Goal: Navigation & Orientation: Find specific page/section

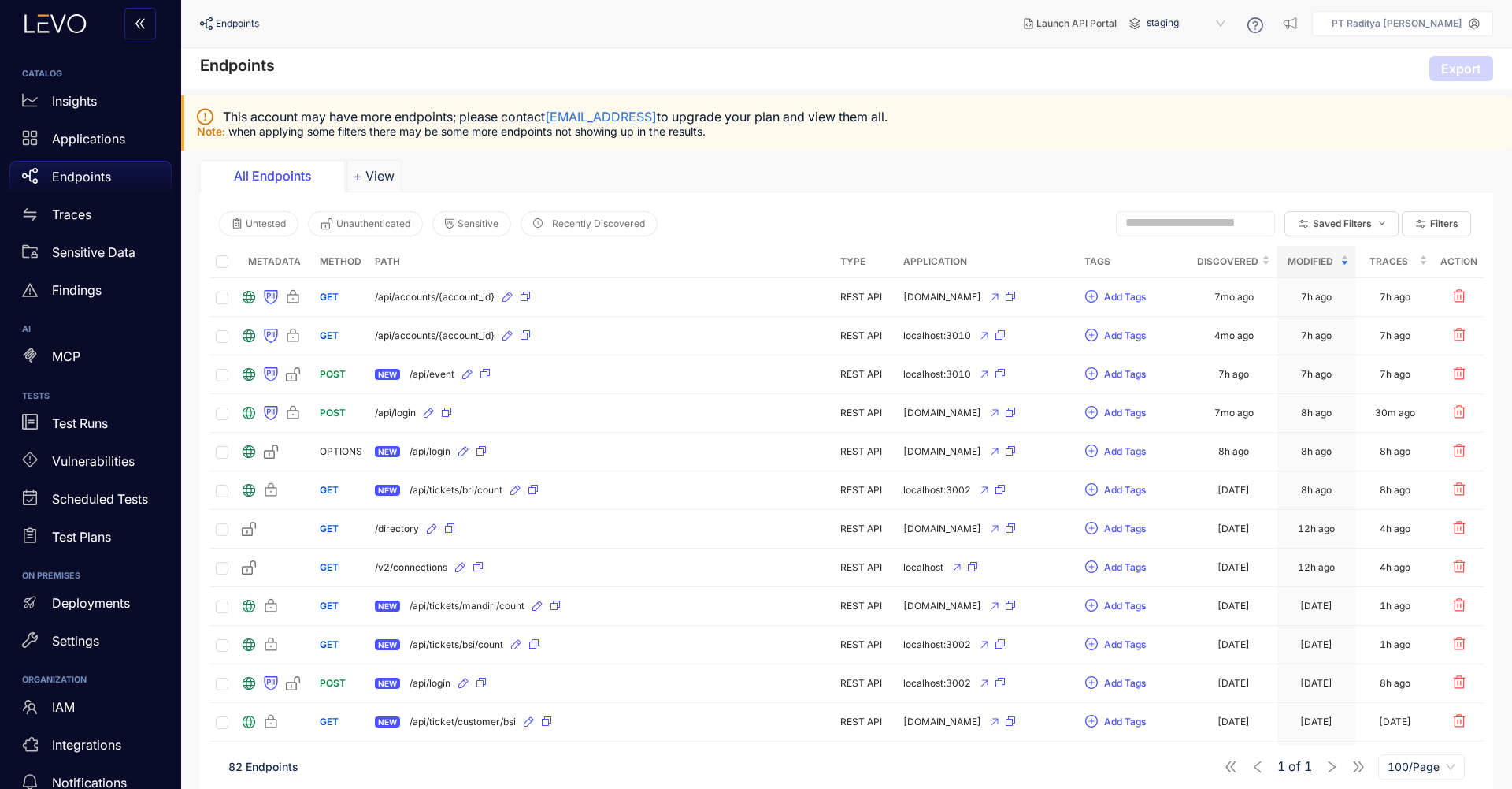
click at [97, 170] on p "Endpoints" at bounding box center [81, 176] width 59 height 14
click at [104, 150] on div "Applications" at bounding box center [91, 139] width 162 height 32
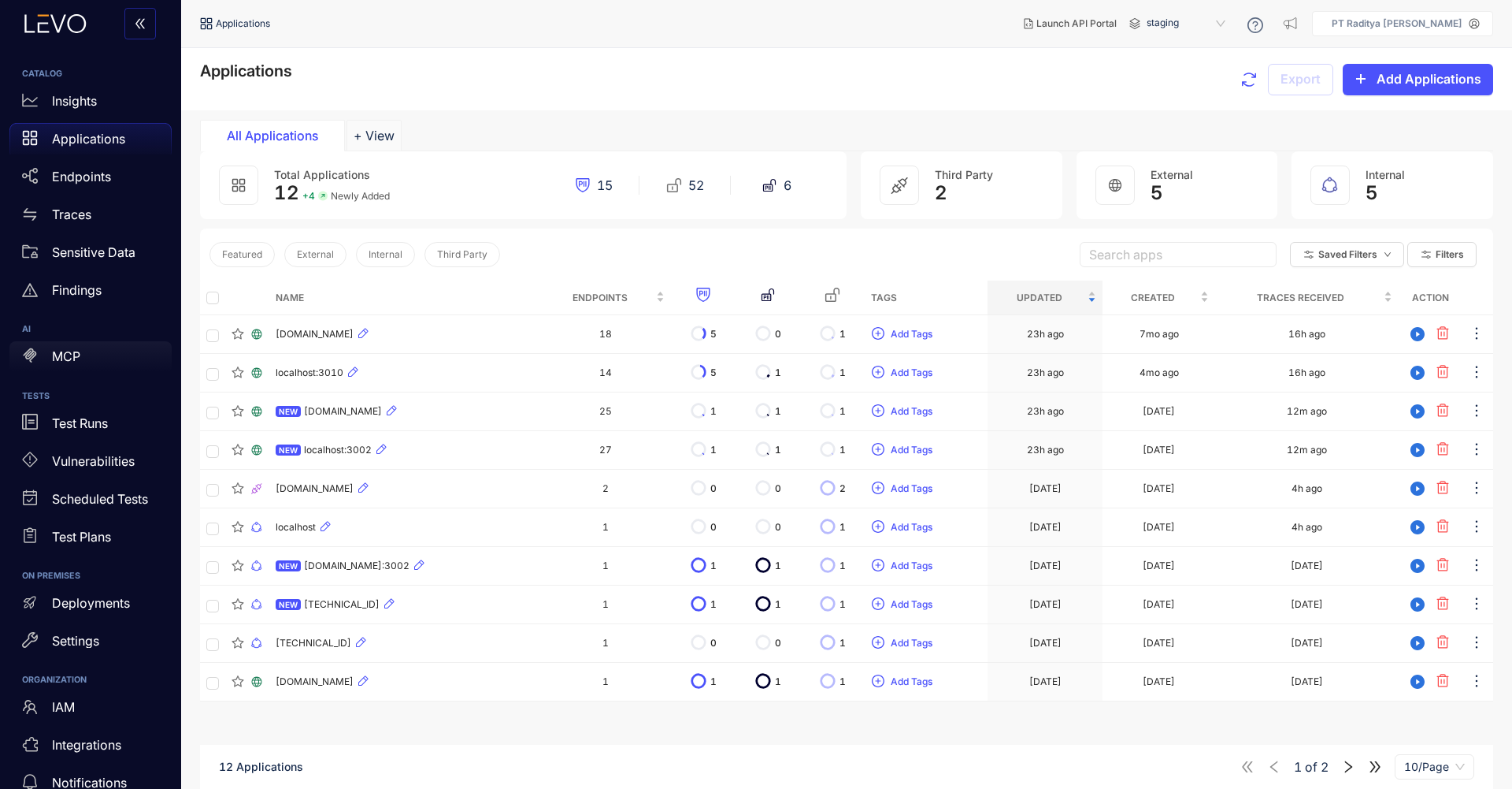
click at [59, 360] on p "MCP" at bounding box center [66, 356] width 29 height 14
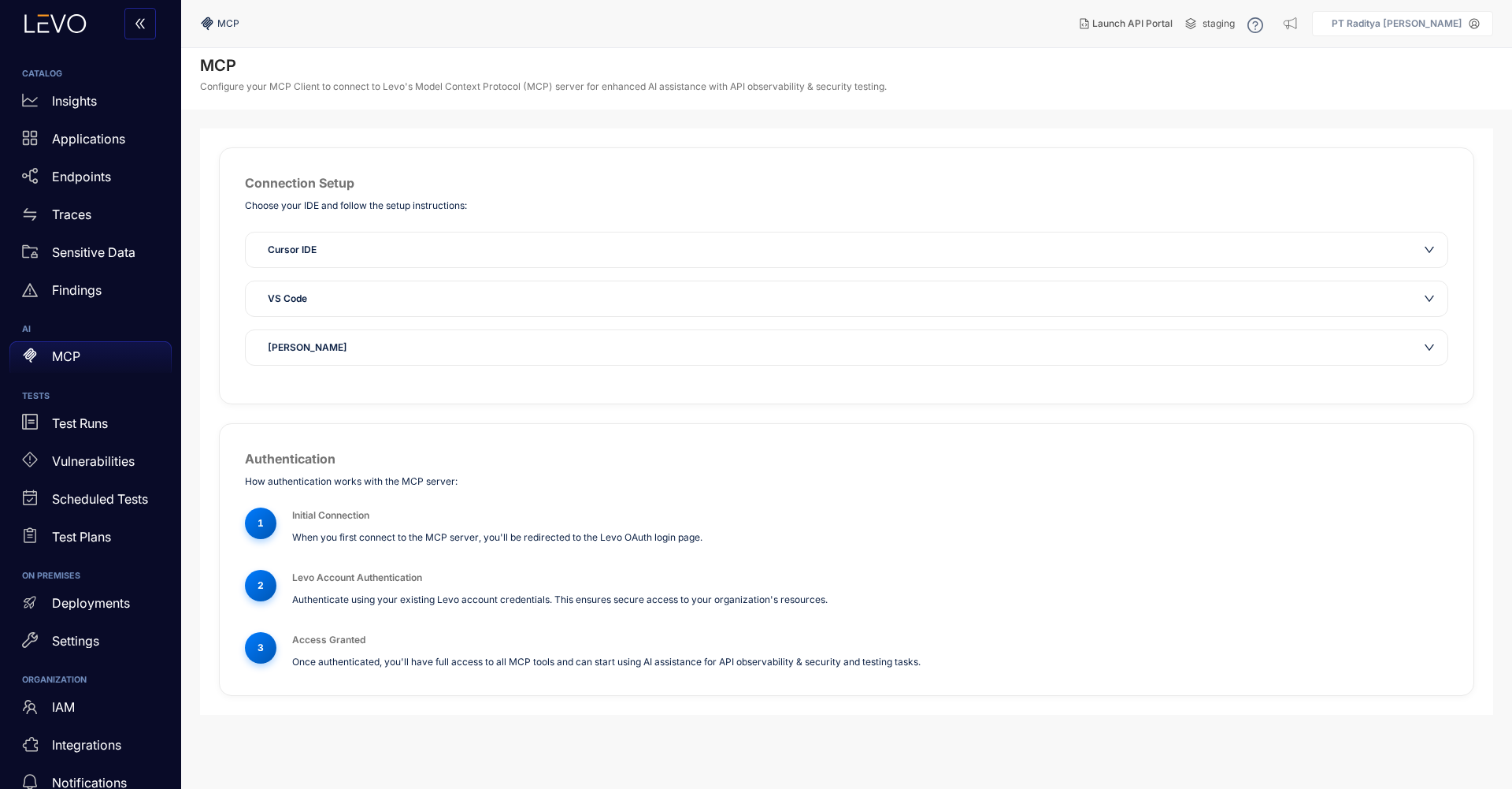
click at [407, 299] on div "VS Code" at bounding box center [838, 298] width 1158 height 16
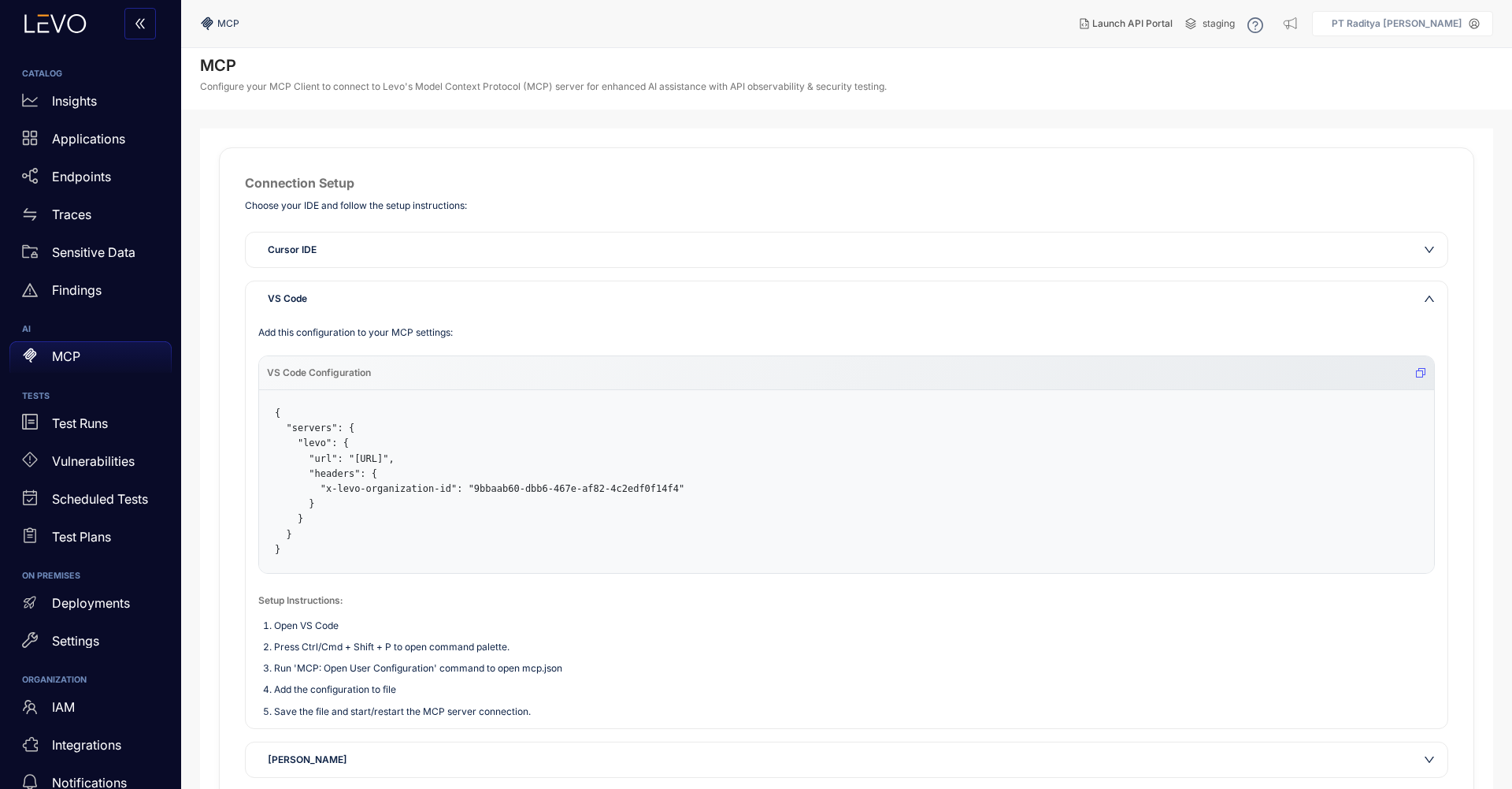
click at [418, 428] on pre "{ "servers": { "levo": { "url": "https://mcp.india-1.levo.ai/sse", "headers": {…" at bounding box center [847, 482] width 1175 height 183
click at [476, 254] on div "Cursor IDE" at bounding box center [838, 250] width 1158 height 16
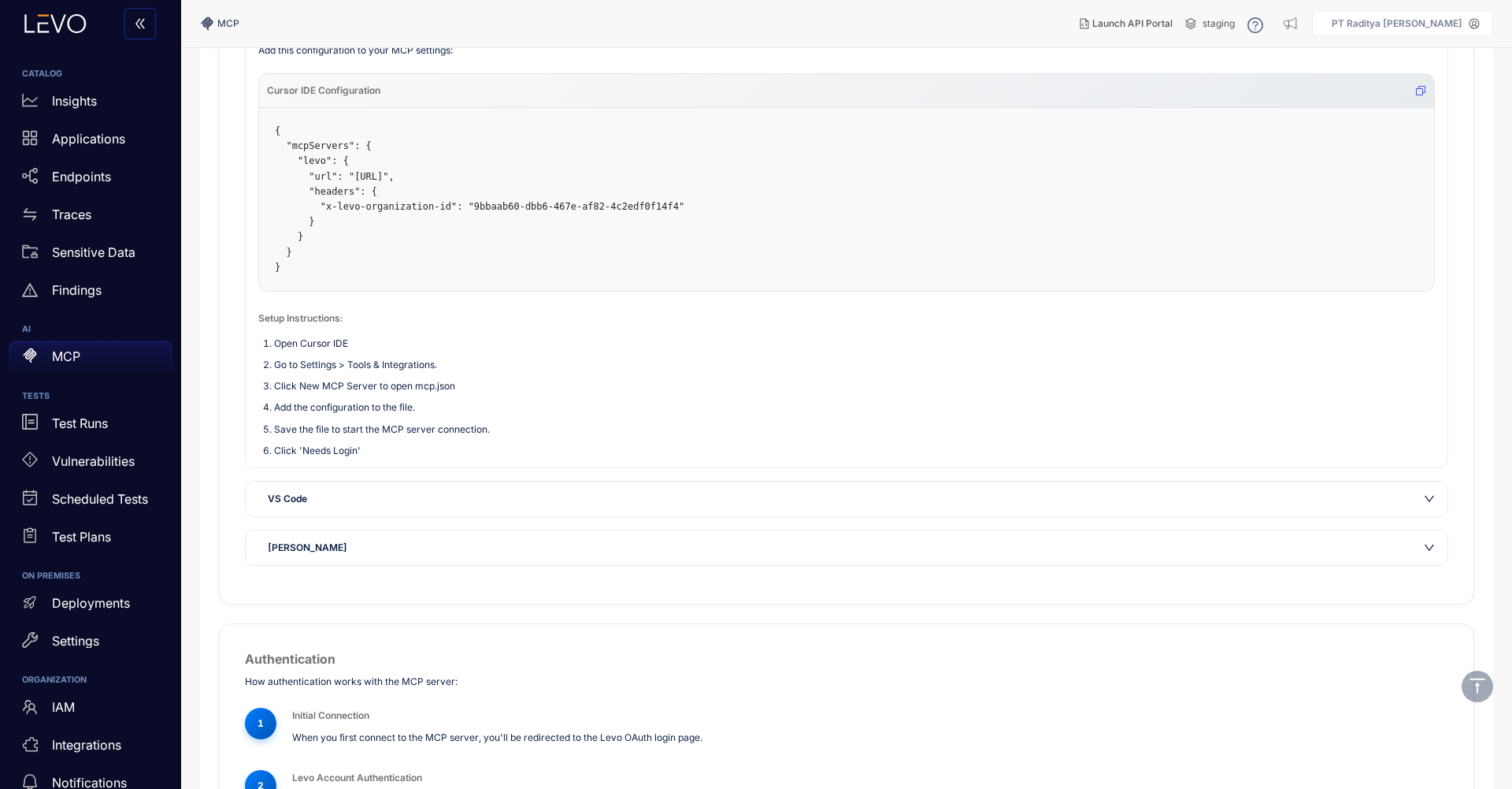
scroll to position [236, 0]
click at [470, 493] on div "VS Code" at bounding box center [838, 496] width 1158 height 16
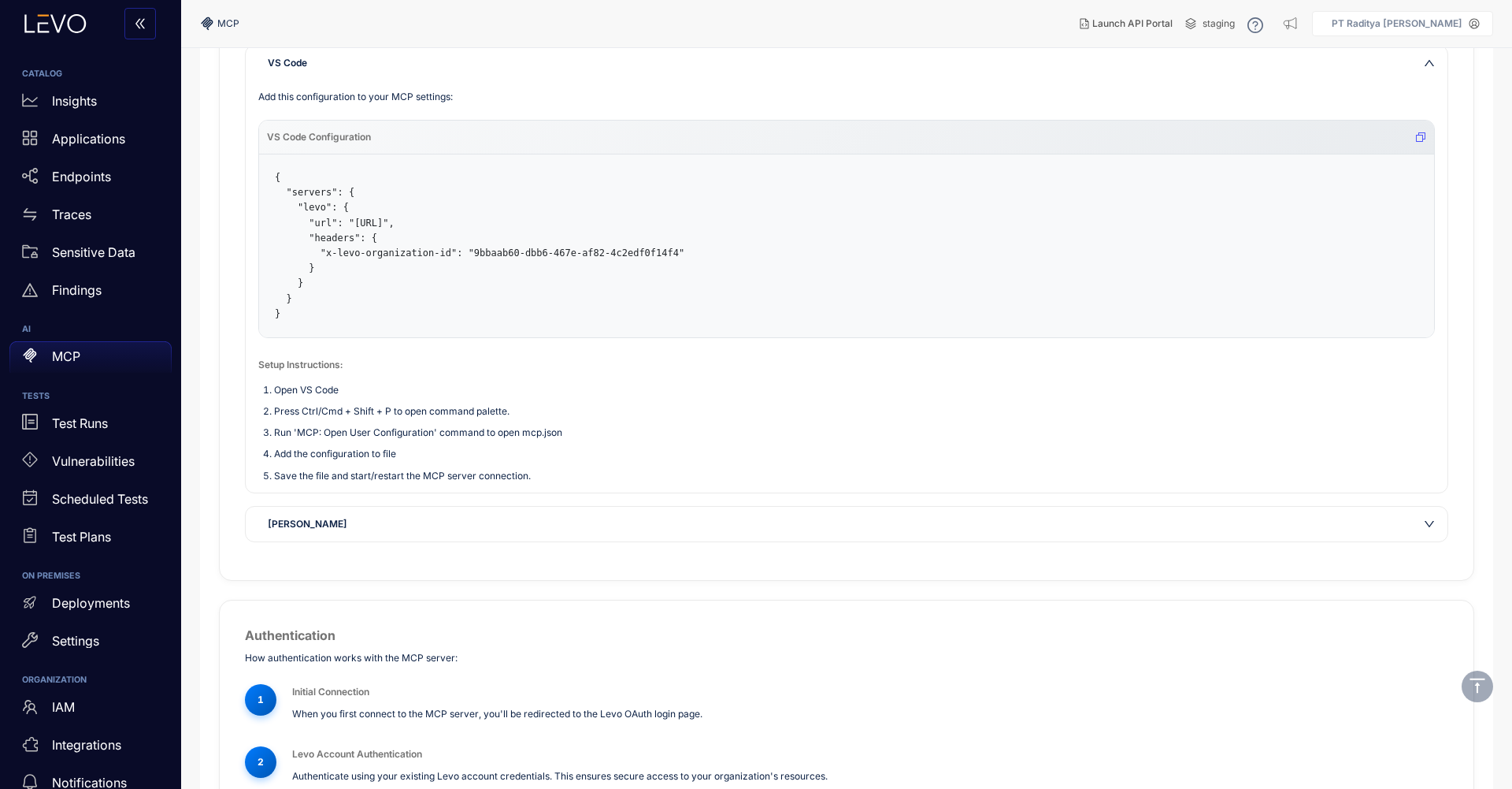
click at [472, 527] on div "Claude Desktop" at bounding box center [838, 524] width 1158 height 16
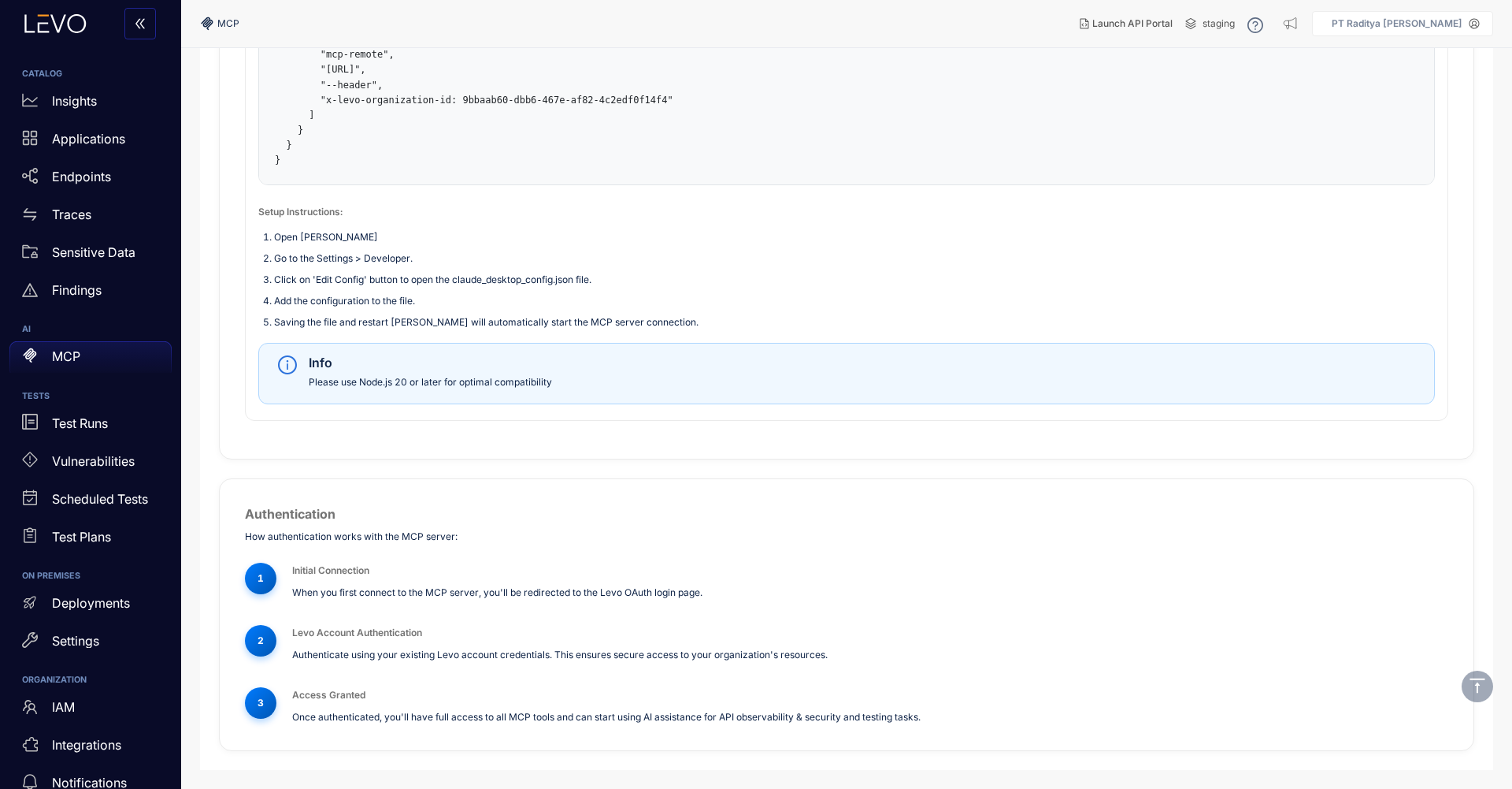
scroll to position [0, 0]
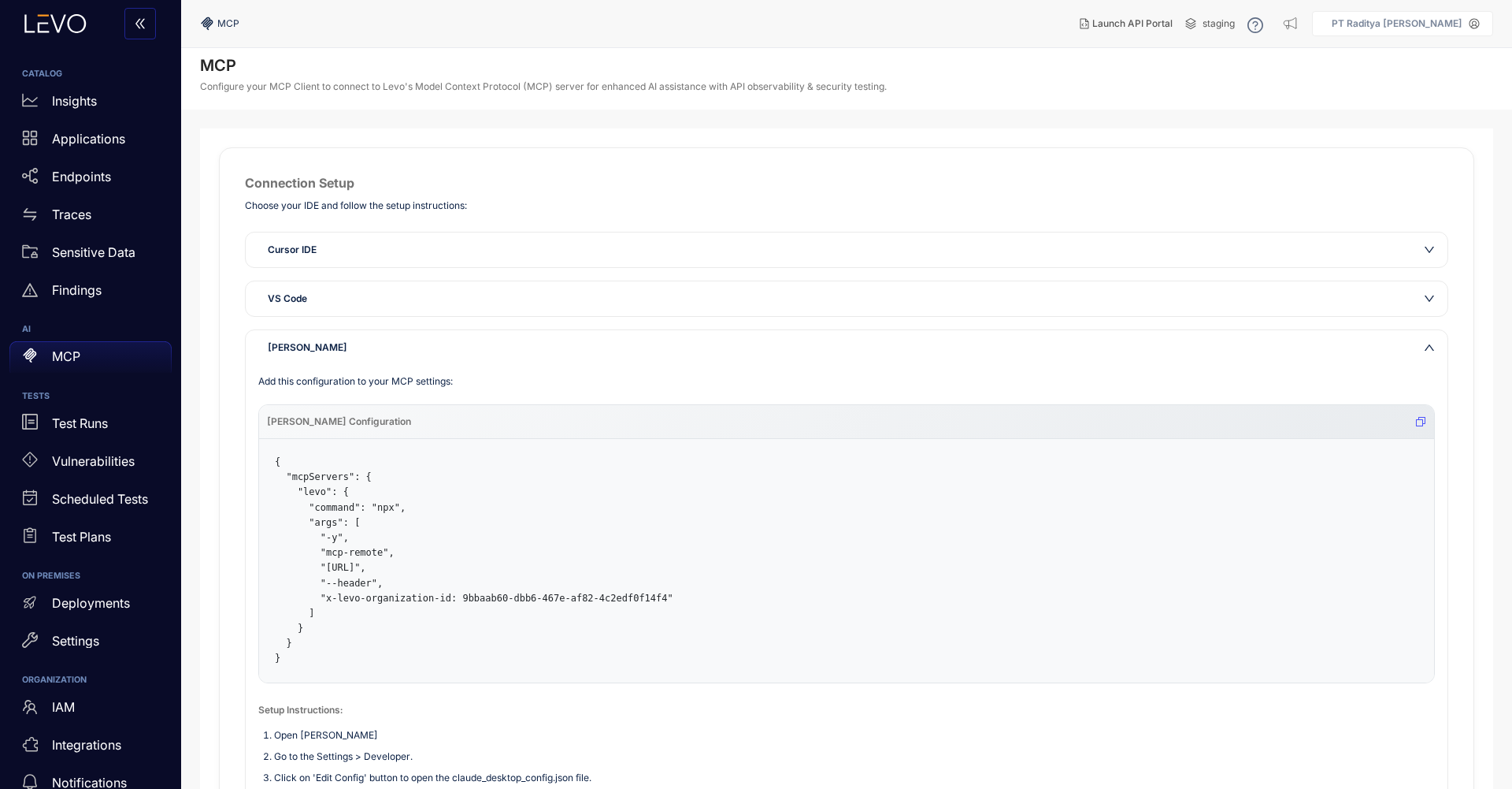
click at [338, 88] on p "Configure your MCP Client to connect to Levo's Model Context Protocol (MCP) ser…" at bounding box center [543, 87] width 686 height 11
click at [562, 82] on p "Configure your MCP Client to connect to Levo's Model Context Protocol (MCP) ser…" at bounding box center [543, 87] width 686 height 11
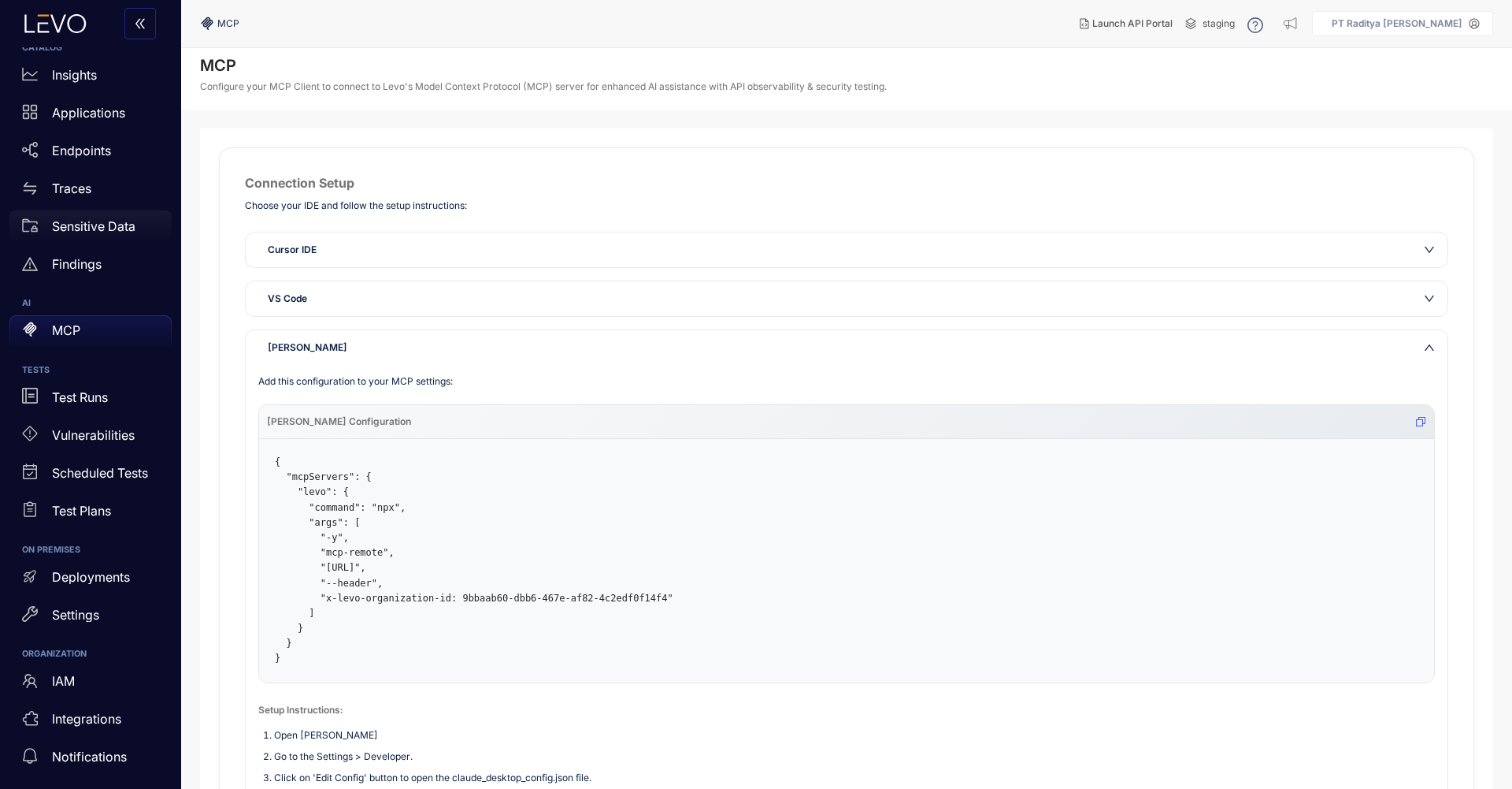
click at [123, 230] on p "Sensitive Data" at bounding box center [94, 226] width 84 height 14
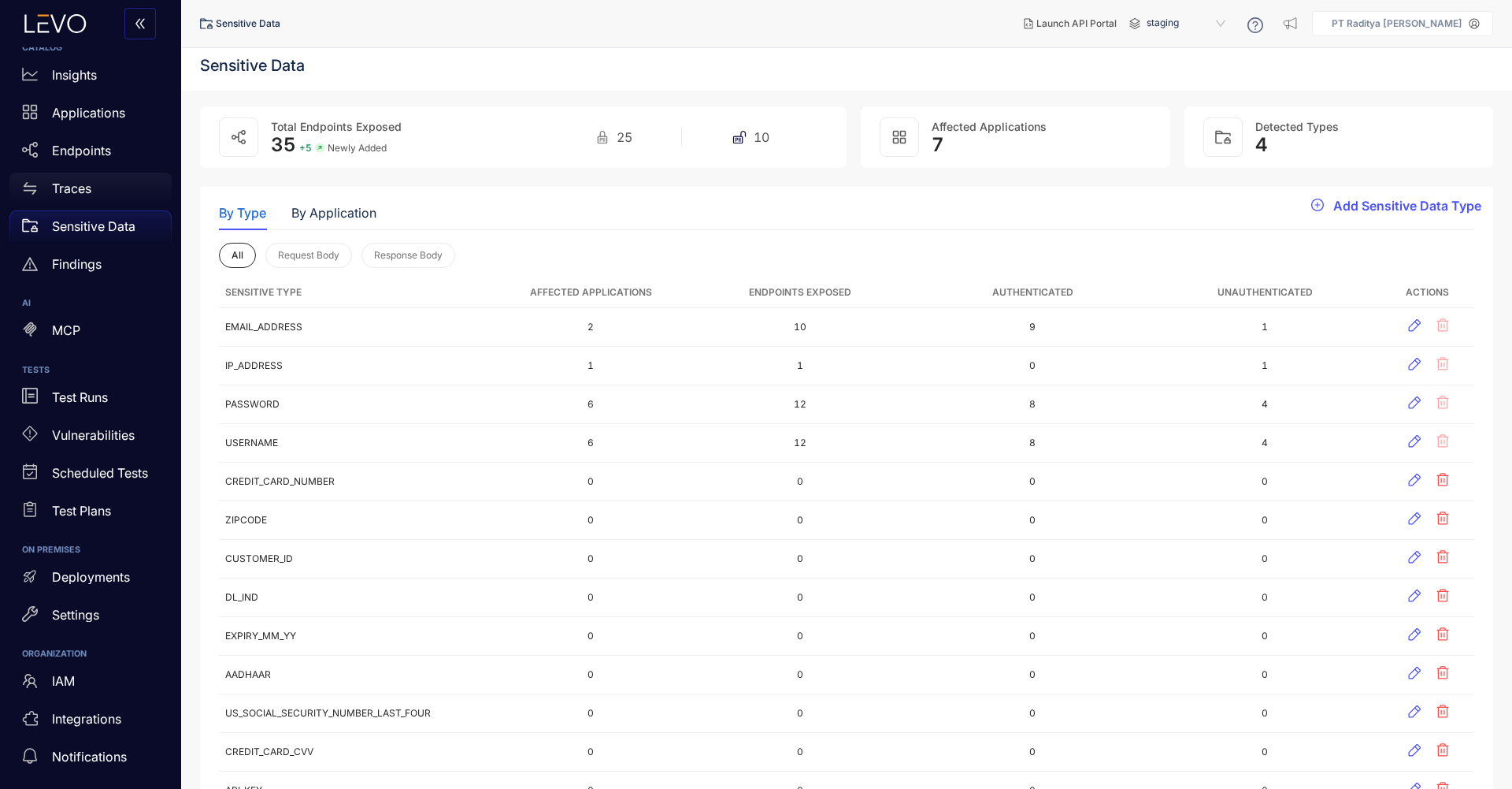
click at [113, 194] on div "Traces" at bounding box center [91, 188] width 162 height 32
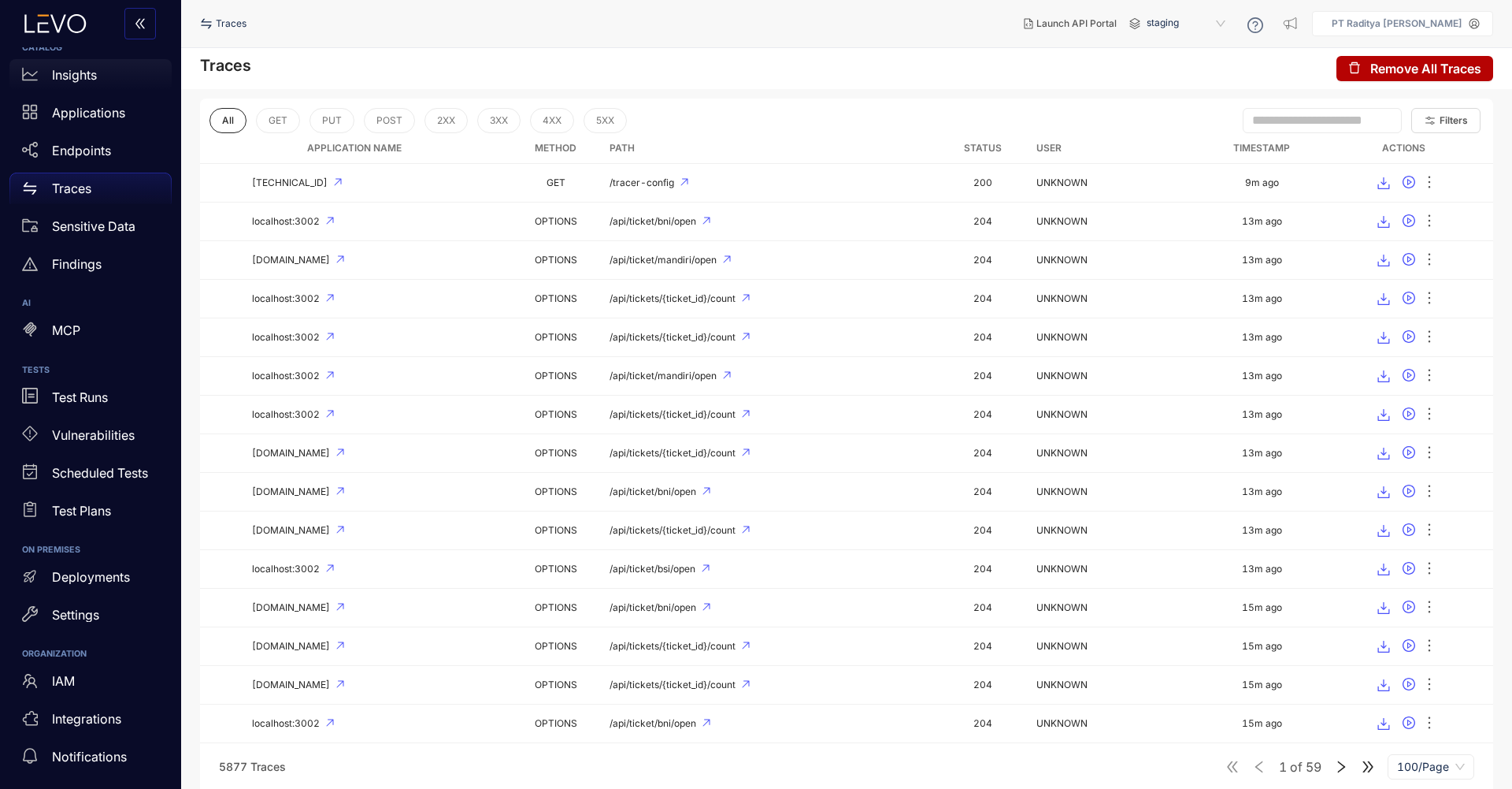
click at [94, 94] on link "Insights" at bounding box center [91, 78] width 162 height 38
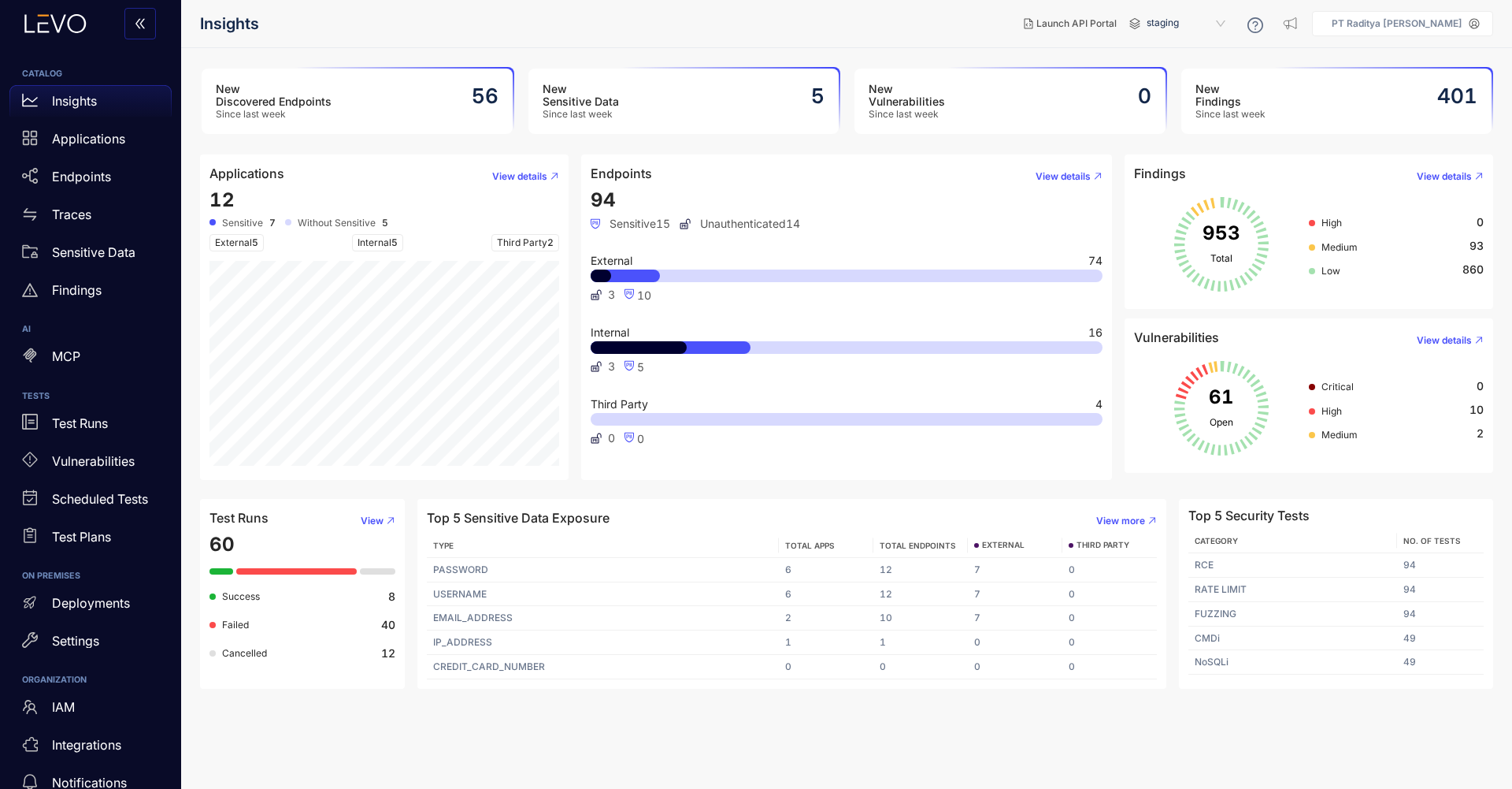
click at [241, 242] on span "External 5" at bounding box center [237, 242] width 55 height 17
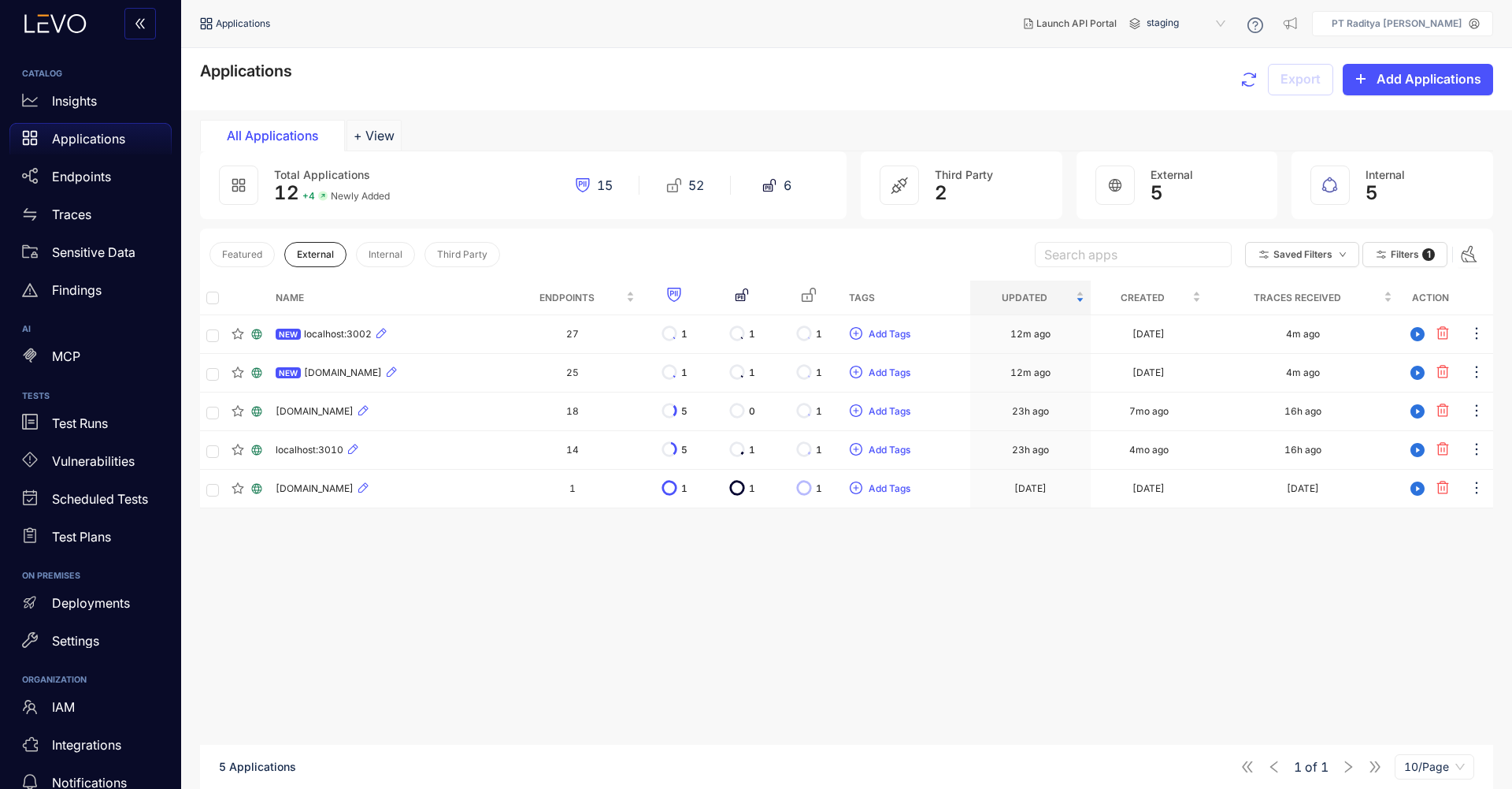
click at [271, 129] on div "All Applications" at bounding box center [273, 135] width 118 height 14
click at [67, 107] on div "Insights" at bounding box center [91, 101] width 162 height 32
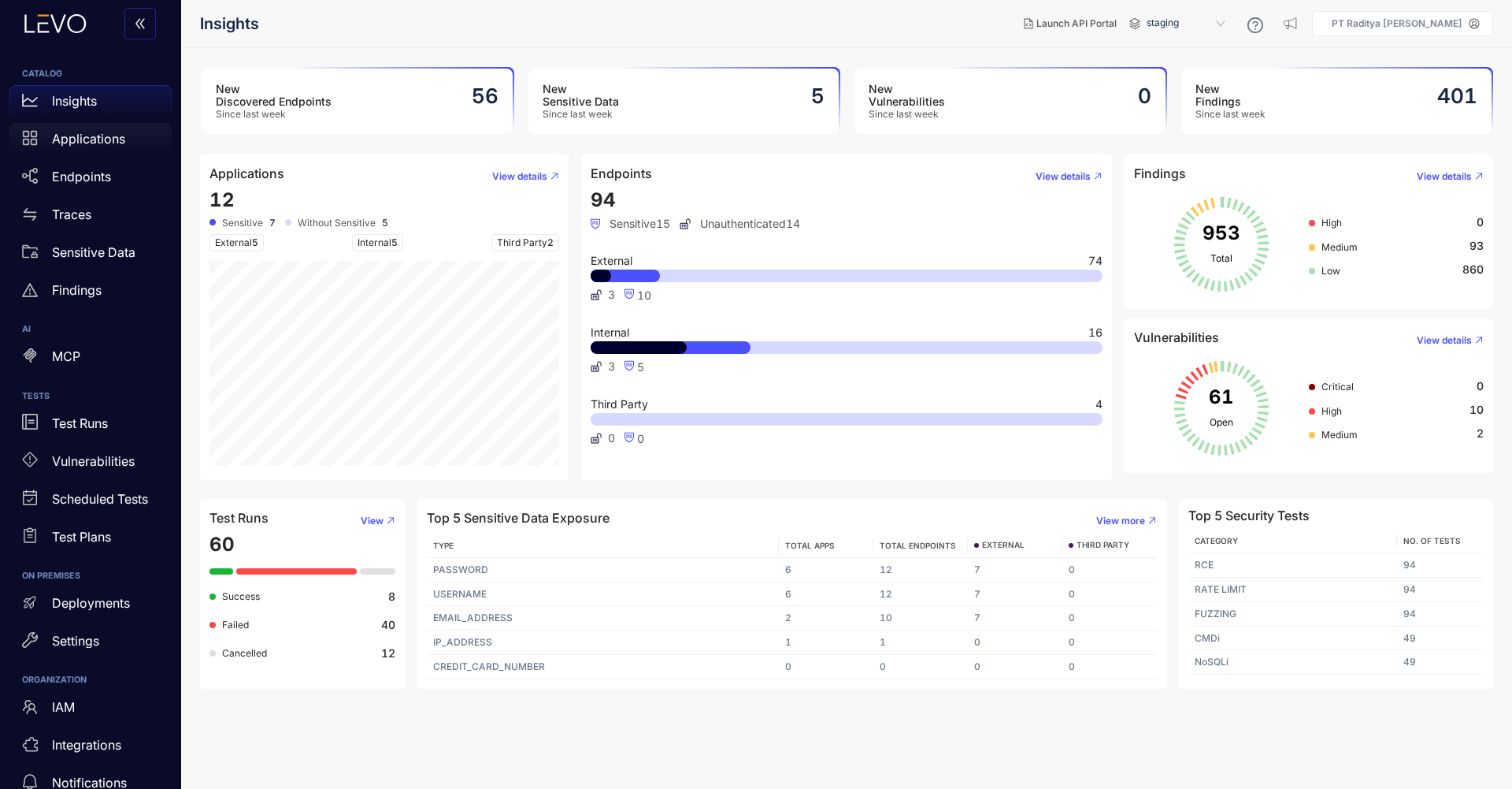
click at [77, 133] on p "Applications" at bounding box center [89, 138] width 74 height 14
